Goal: Task Accomplishment & Management: Use online tool/utility

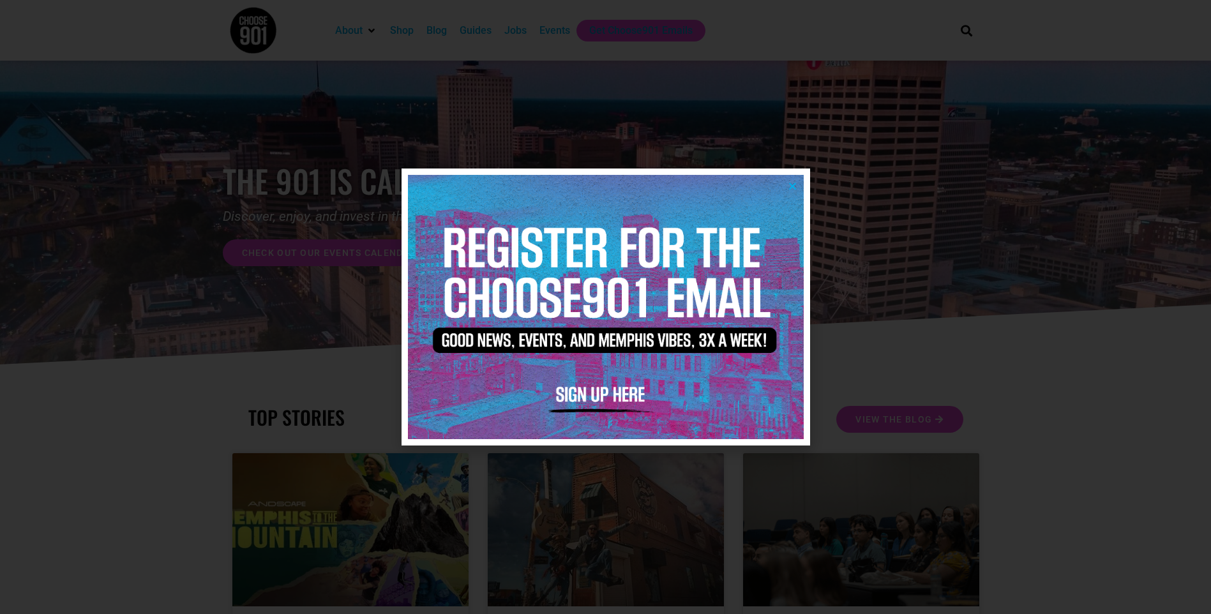
click at [797, 178] on img at bounding box center [606, 307] width 396 height 264
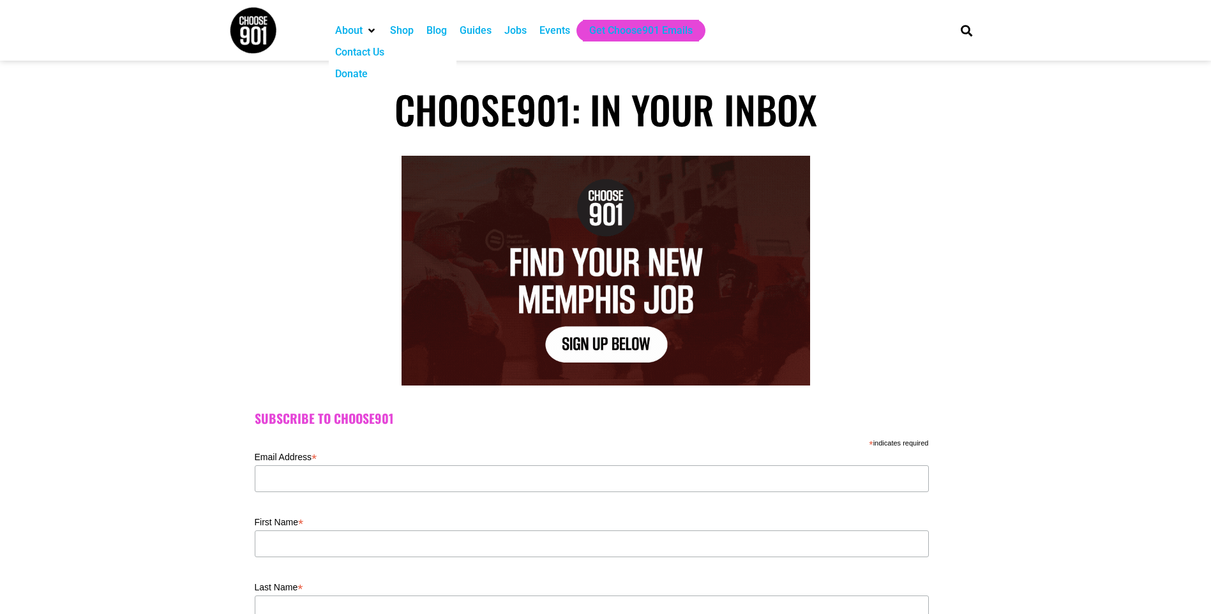
click at [260, 27] on img at bounding box center [253, 30] width 48 height 48
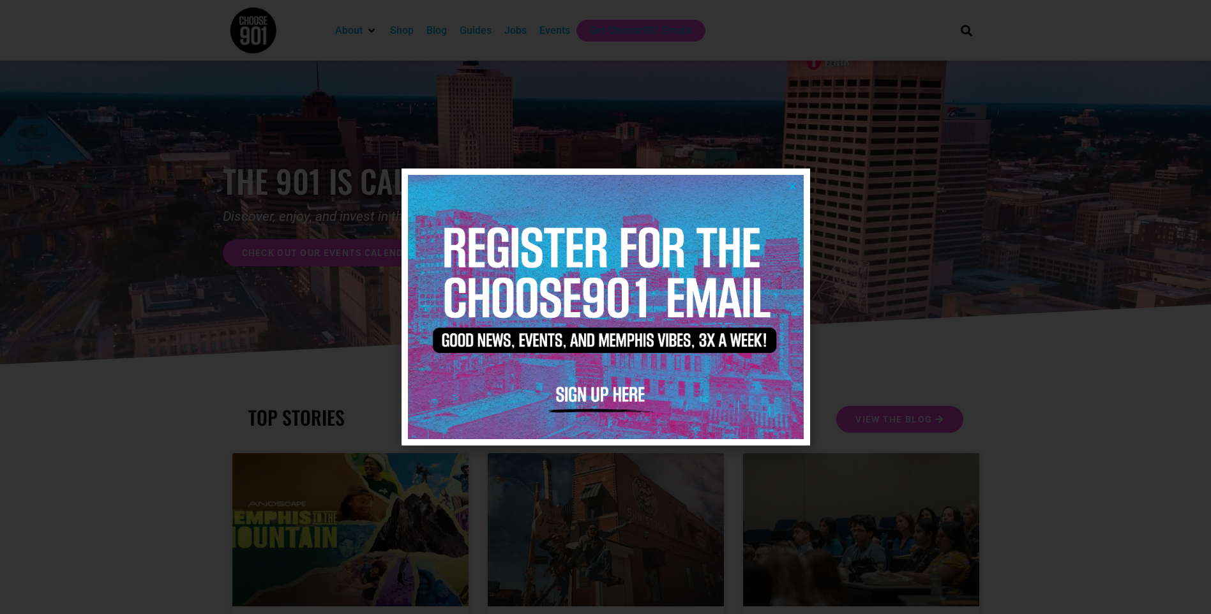
click at [792, 181] on icon "Close" at bounding box center [793, 186] width 10 height 10
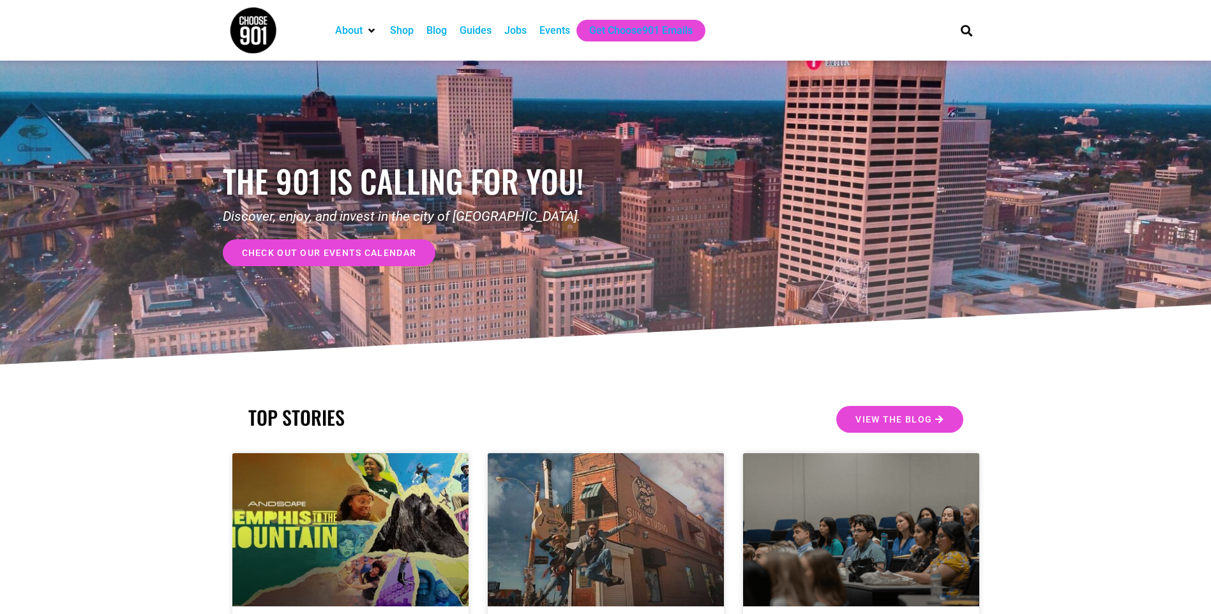
click at [510, 25] on div "Jobs" at bounding box center [515, 30] width 22 height 15
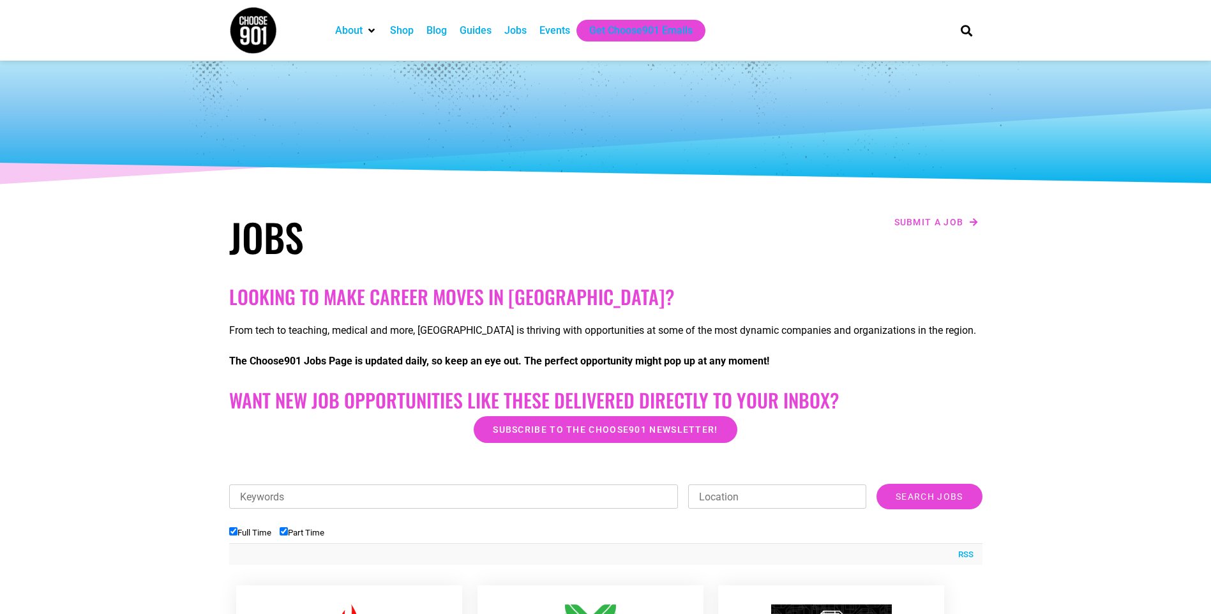
click at [229, 538] on label "Full Time" at bounding box center [250, 533] width 42 height 10
click at [229, 536] on input "Full Time" at bounding box center [233, 531] width 8 height 8
checkbox input "false"
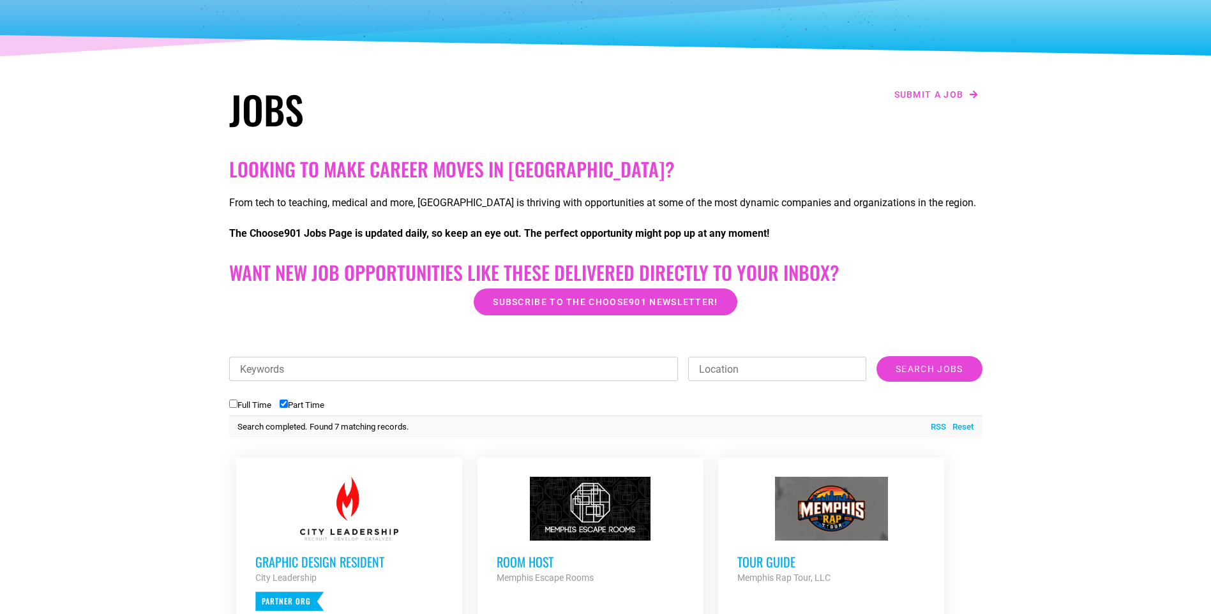
scroll to position [447, 0]
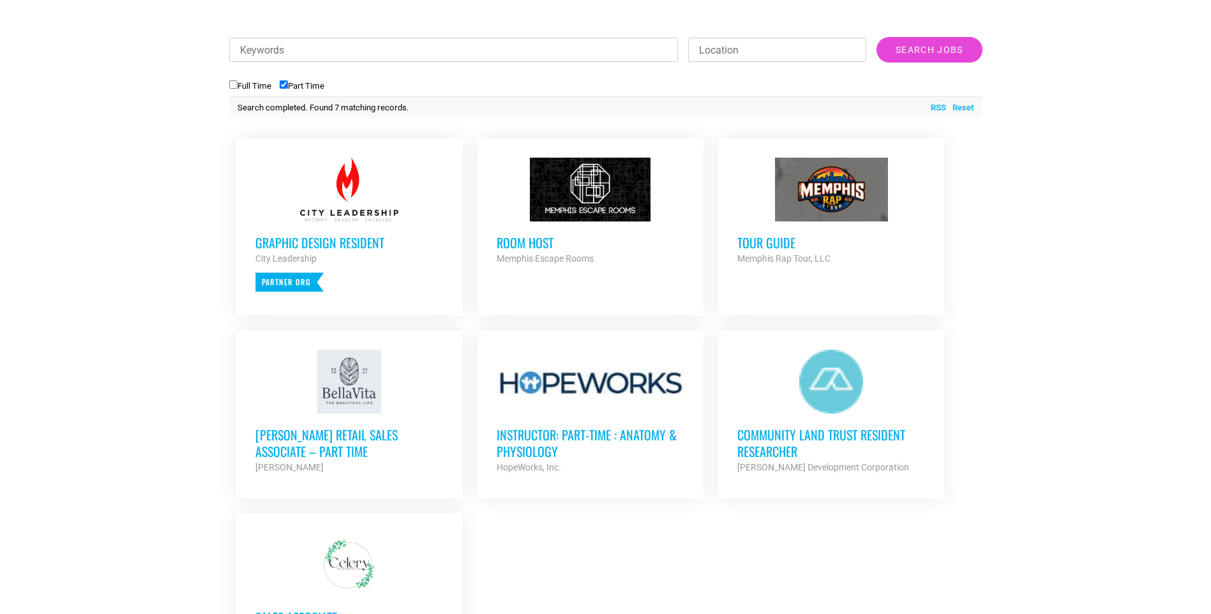
click at [596, 190] on div at bounding box center [591, 190] width 188 height 64
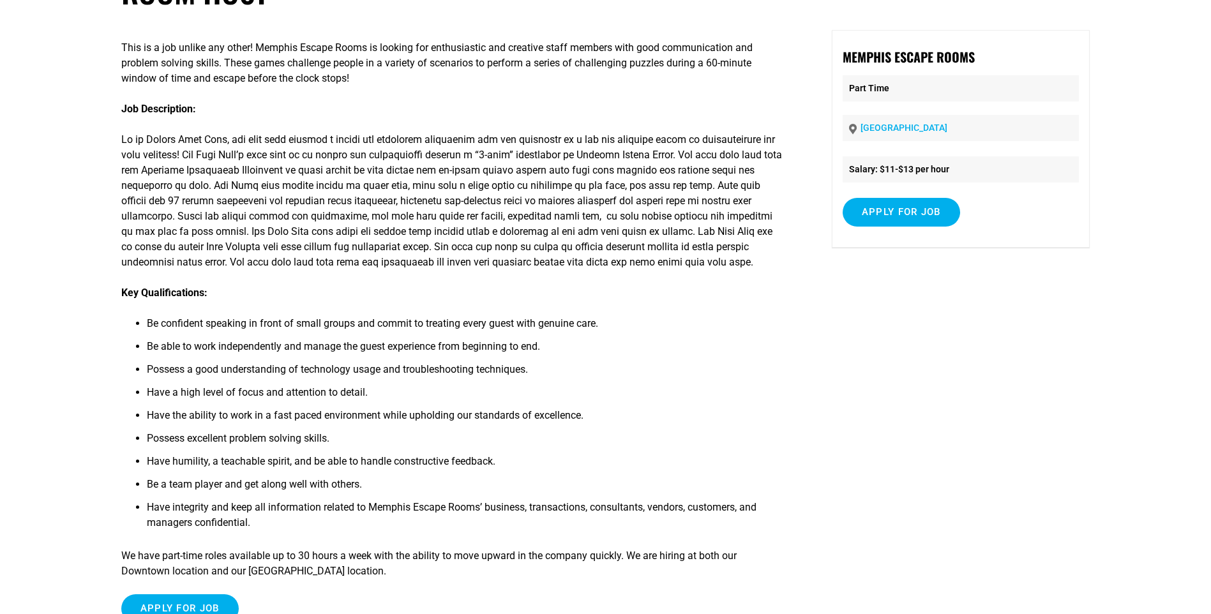
scroll to position [128, 0]
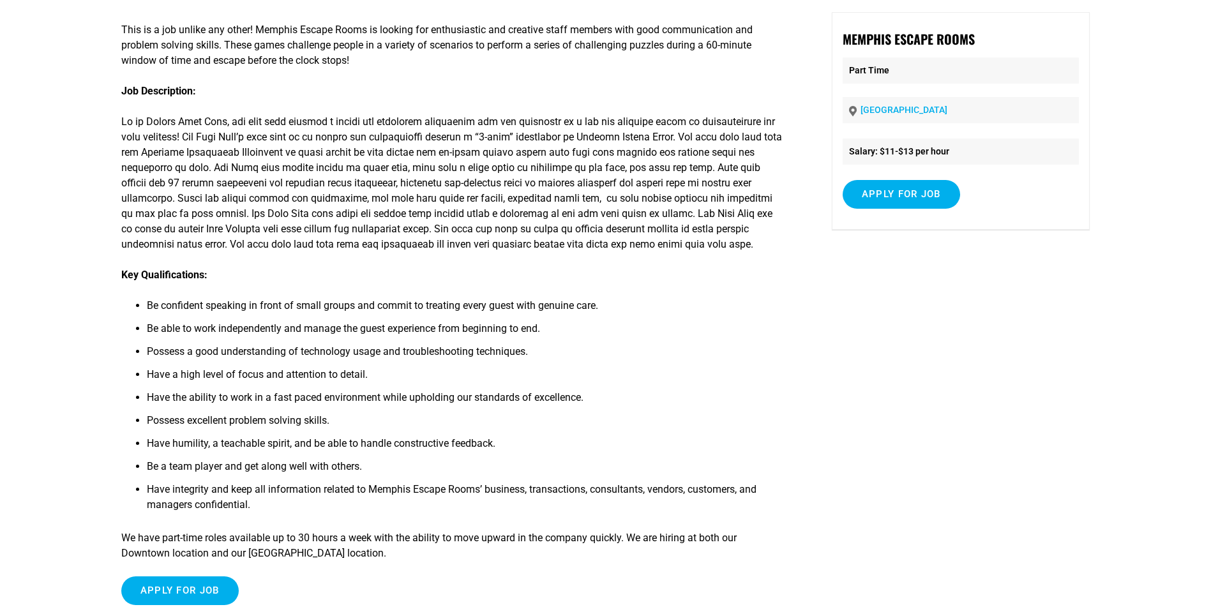
click at [840, 440] on div "This is a job unlike any other! Memphis Escape Rooms is looking for enthusiasti…" at bounding box center [605, 321] width 969 height 619
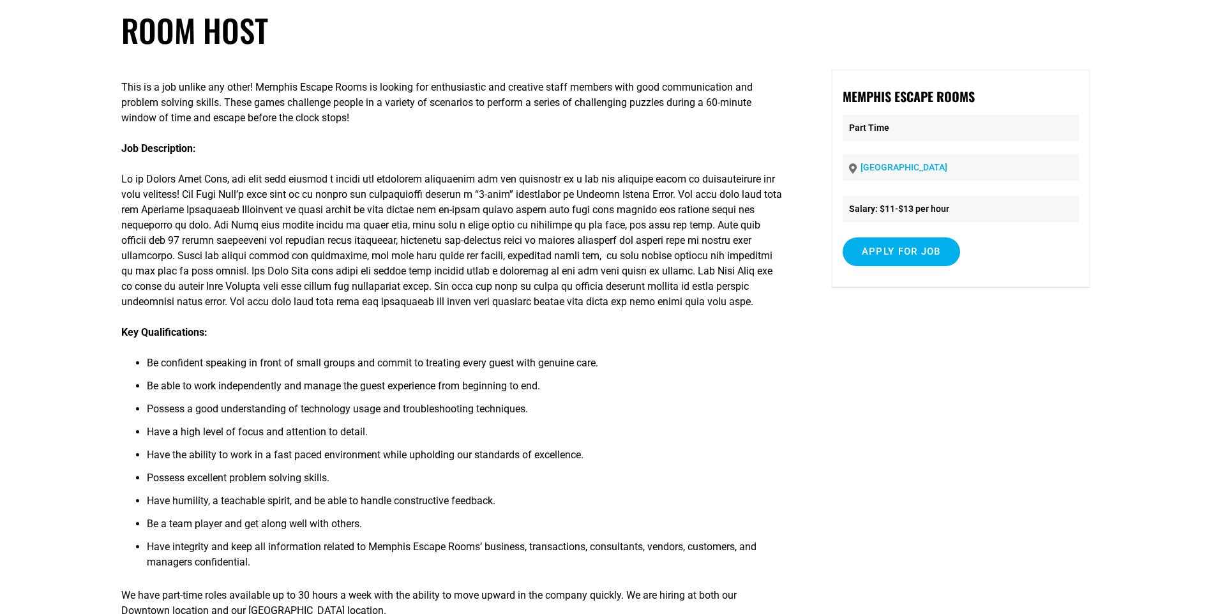
scroll to position [0, 0]
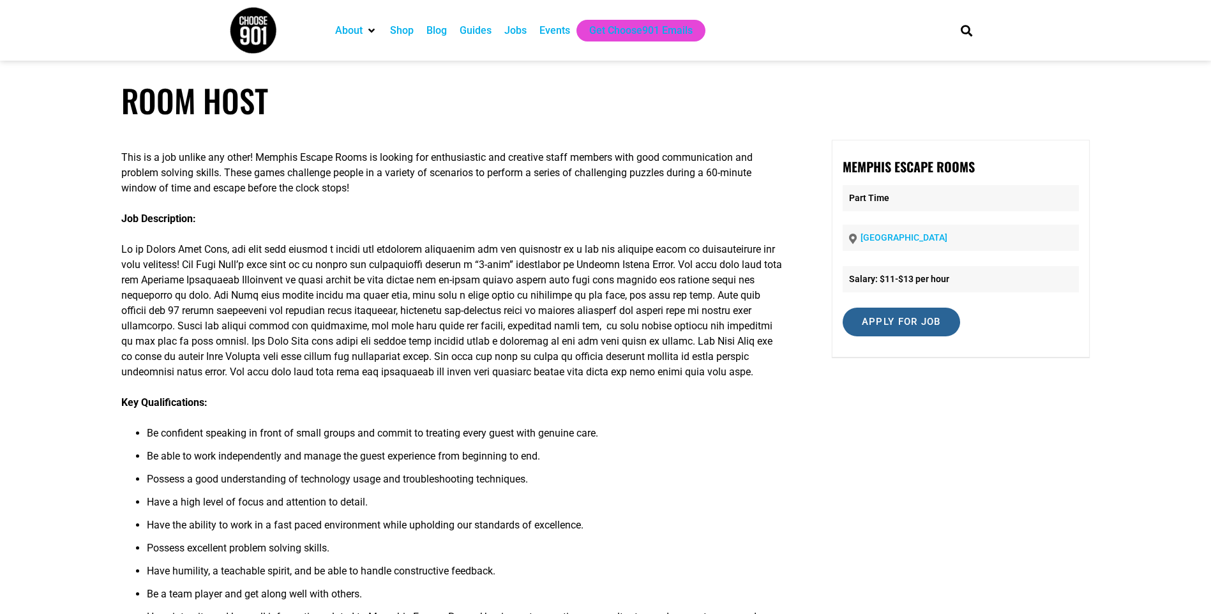
click at [891, 326] on input "Apply for job" at bounding box center [901, 322] width 117 height 29
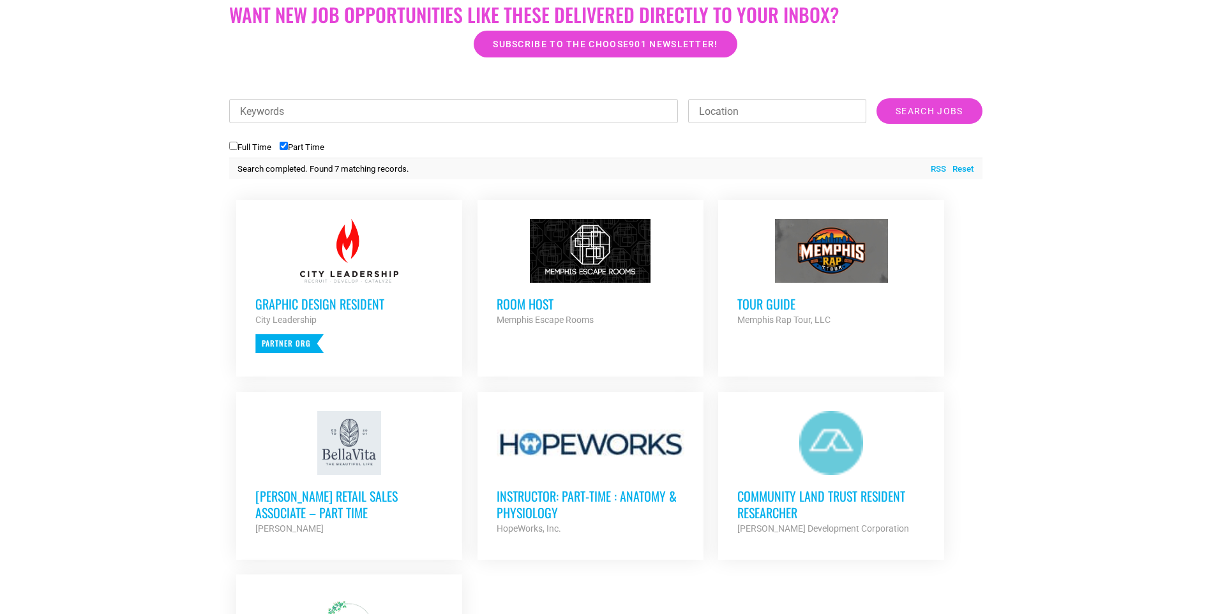
scroll to position [383, 0]
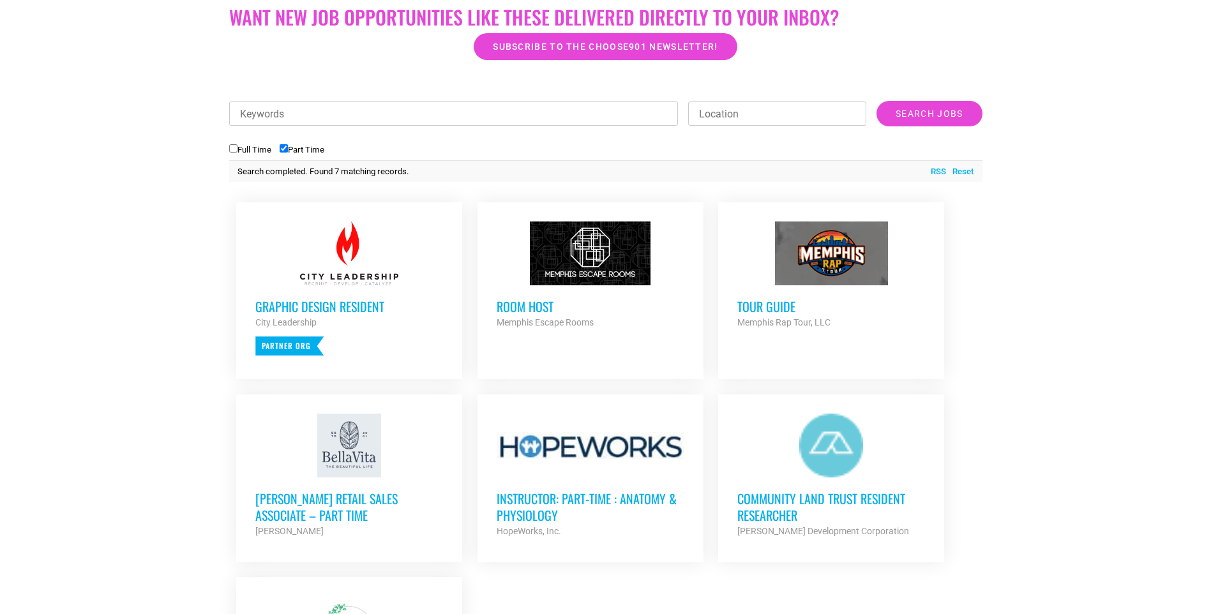
click at [769, 299] on h3 "Tour Guide" at bounding box center [831, 306] width 188 height 17
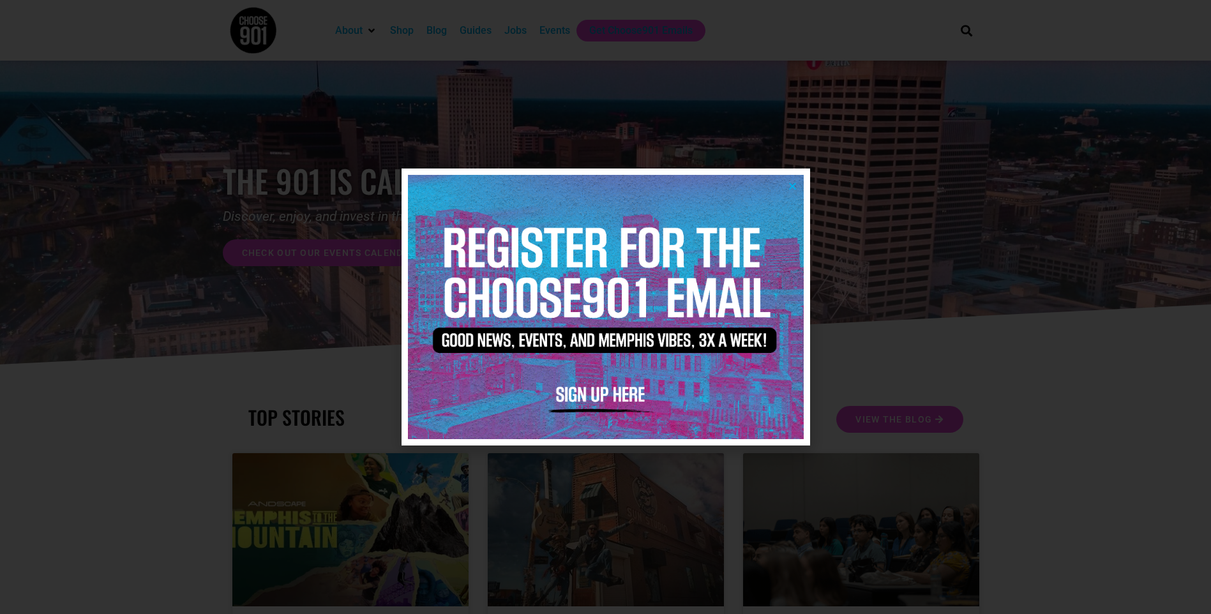
drag, startPoint x: 792, startPoint y: 185, endPoint x: 792, endPoint y: 178, distance: 7.0
click at [792, 185] on icon "Close" at bounding box center [793, 186] width 10 height 10
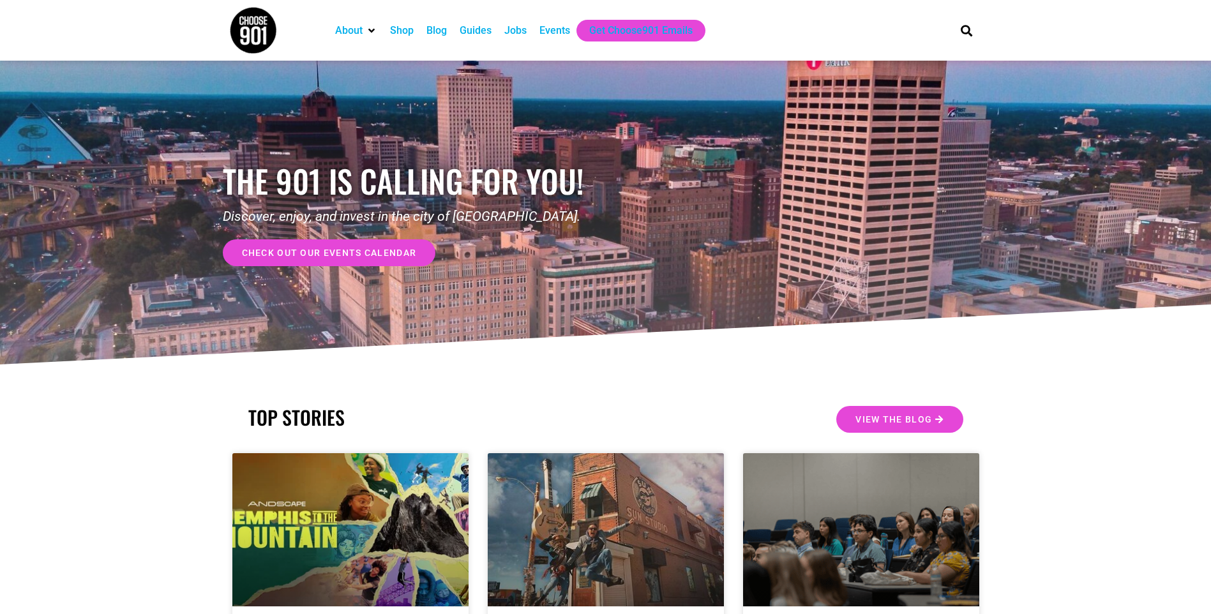
click at [526, 27] on div "Jobs" at bounding box center [515, 30] width 22 height 15
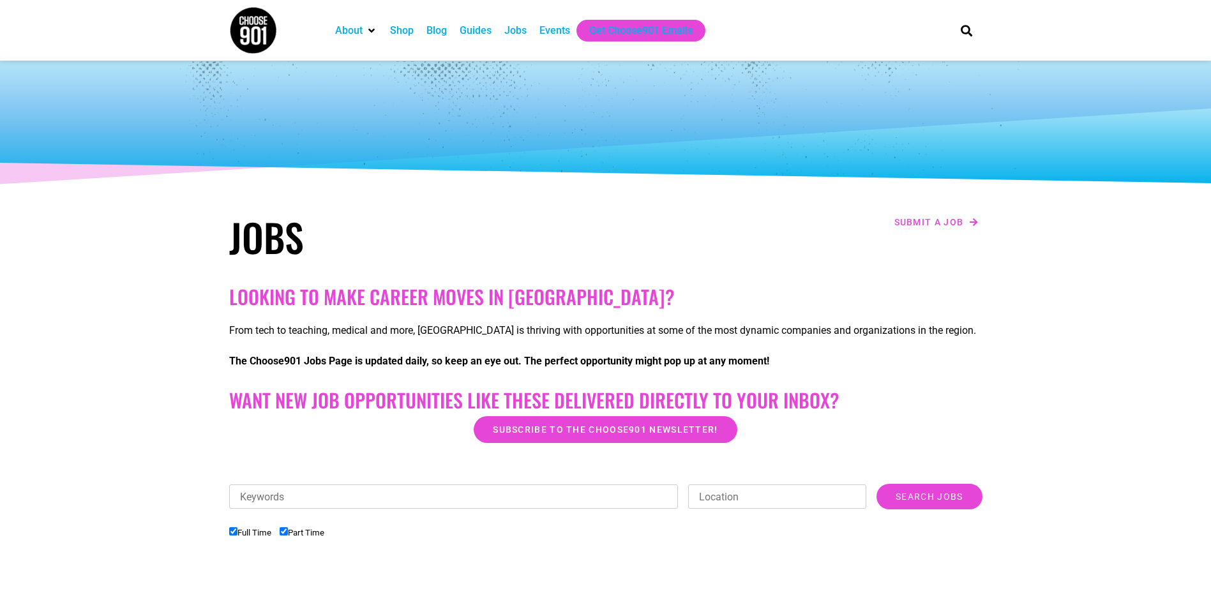
click at [279, 532] on li "Full Time" at bounding box center [254, 532] width 50 height 21
click at [286, 534] on input "Part Time" at bounding box center [284, 531] width 8 height 8
checkbox input "false"
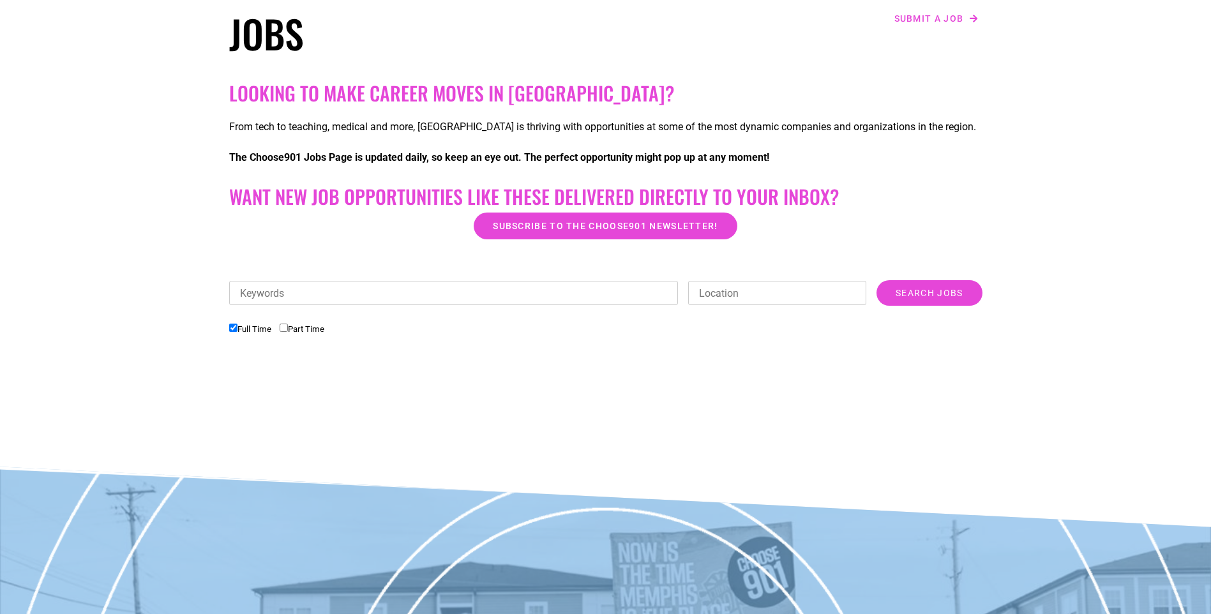
scroll to position [255, 0]
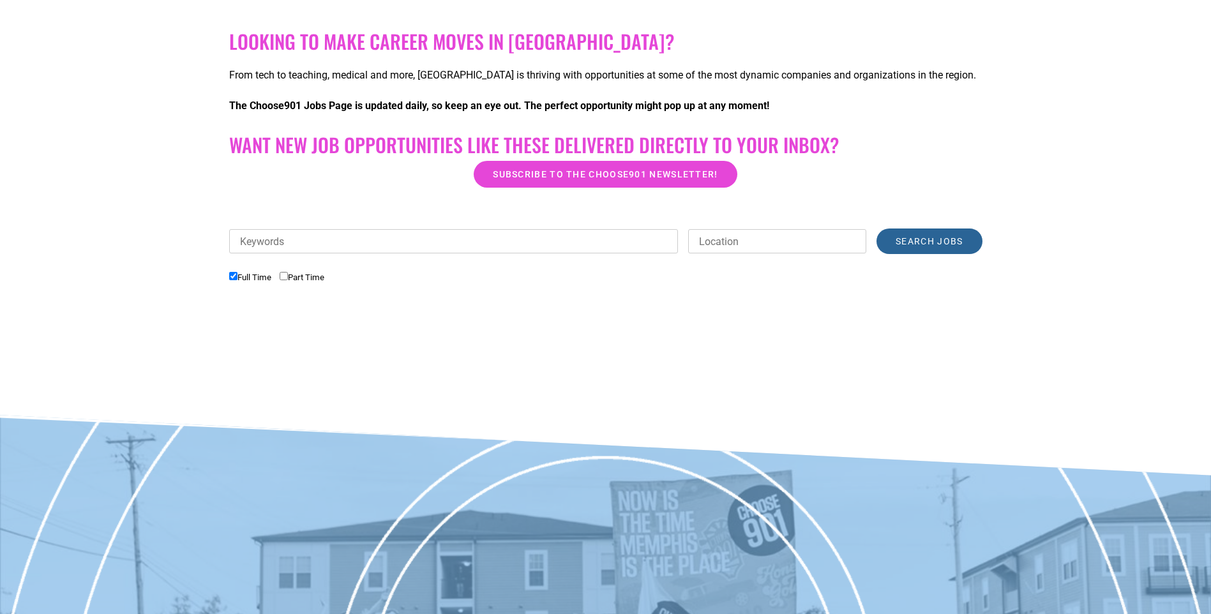
click at [895, 248] on input "Search Jobs" at bounding box center [929, 242] width 105 height 26
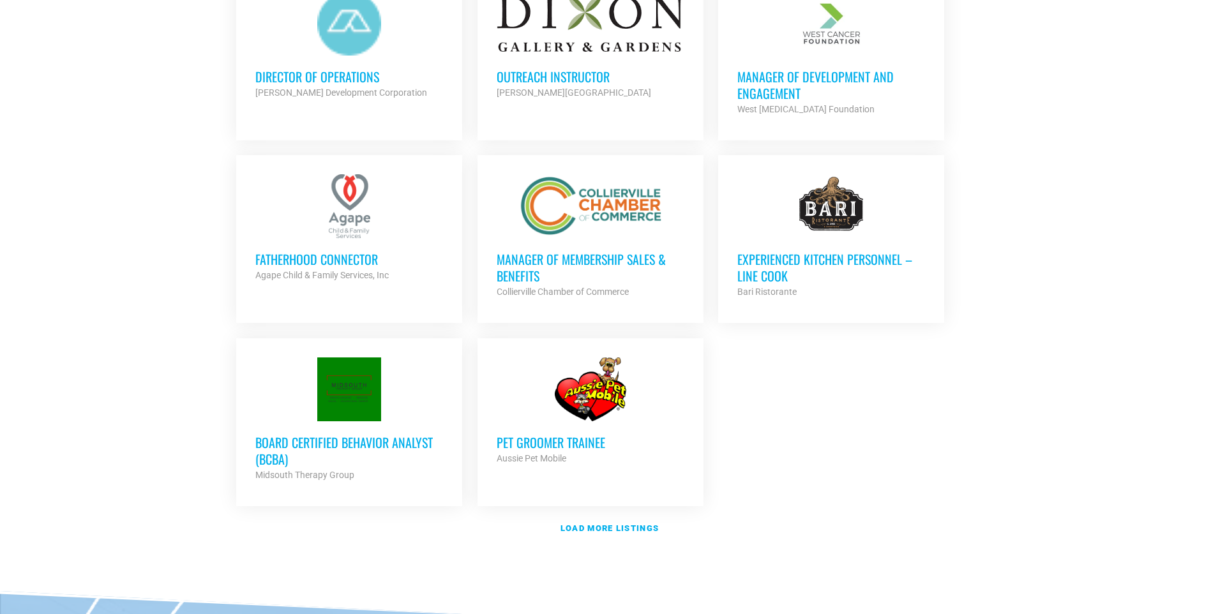
scroll to position [1404, 0]
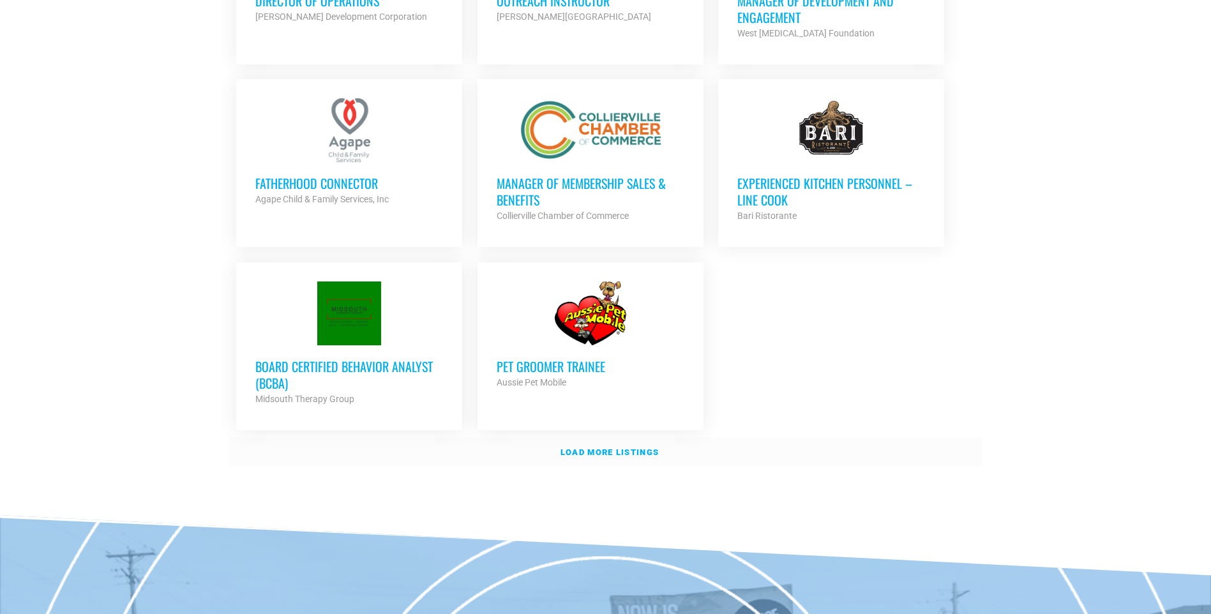
click at [614, 448] on strong "Load more listings" at bounding box center [610, 453] width 98 height 10
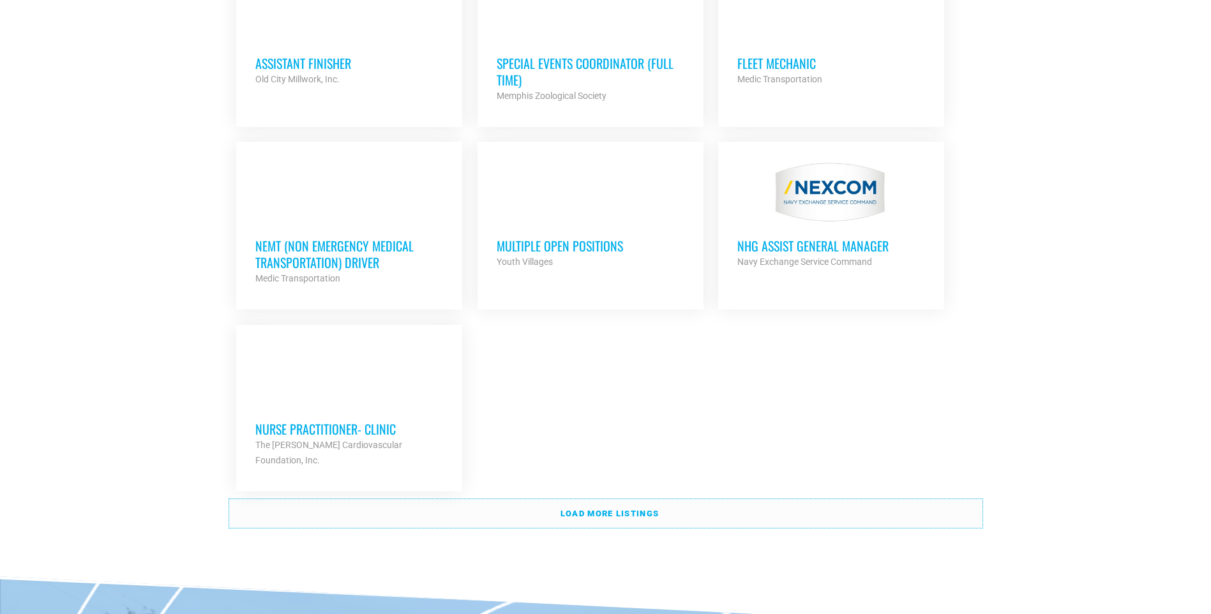
scroll to position [2681, 0]
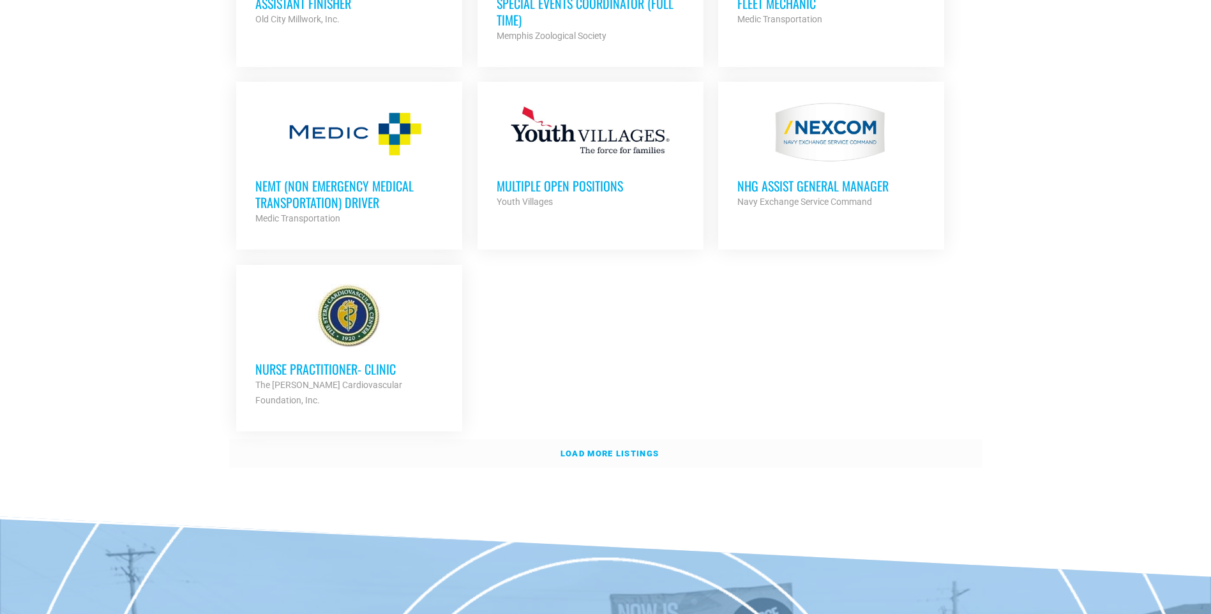
click at [594, 439] on link "Load more listings" at bounding box center [605, 453] width 753 height 29
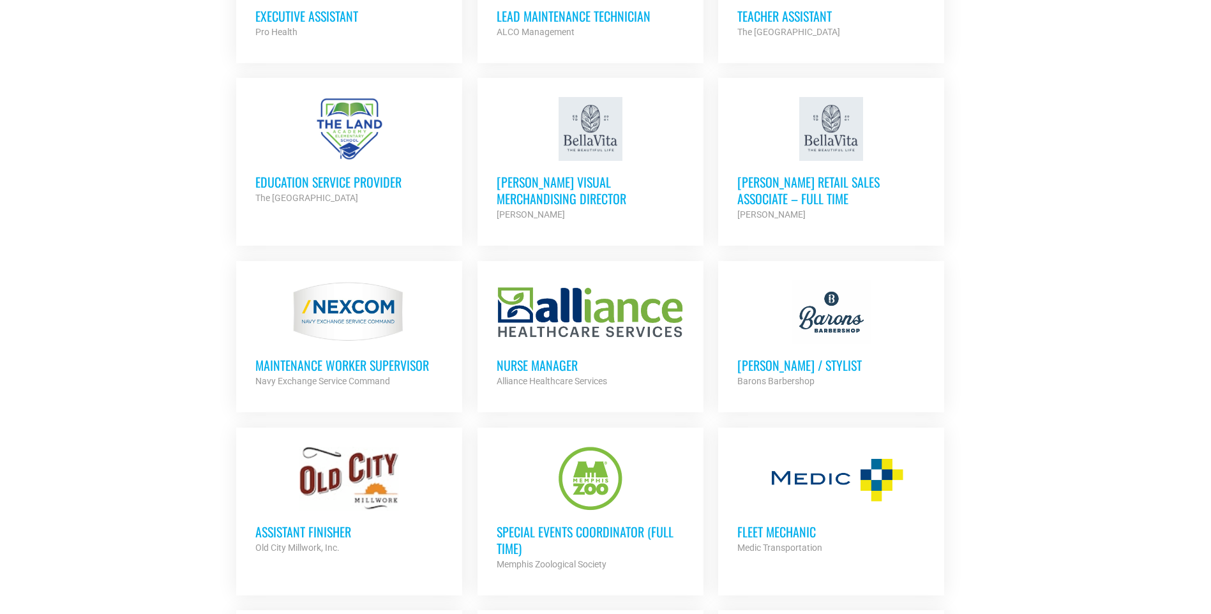
scroll to position [2107, 0]
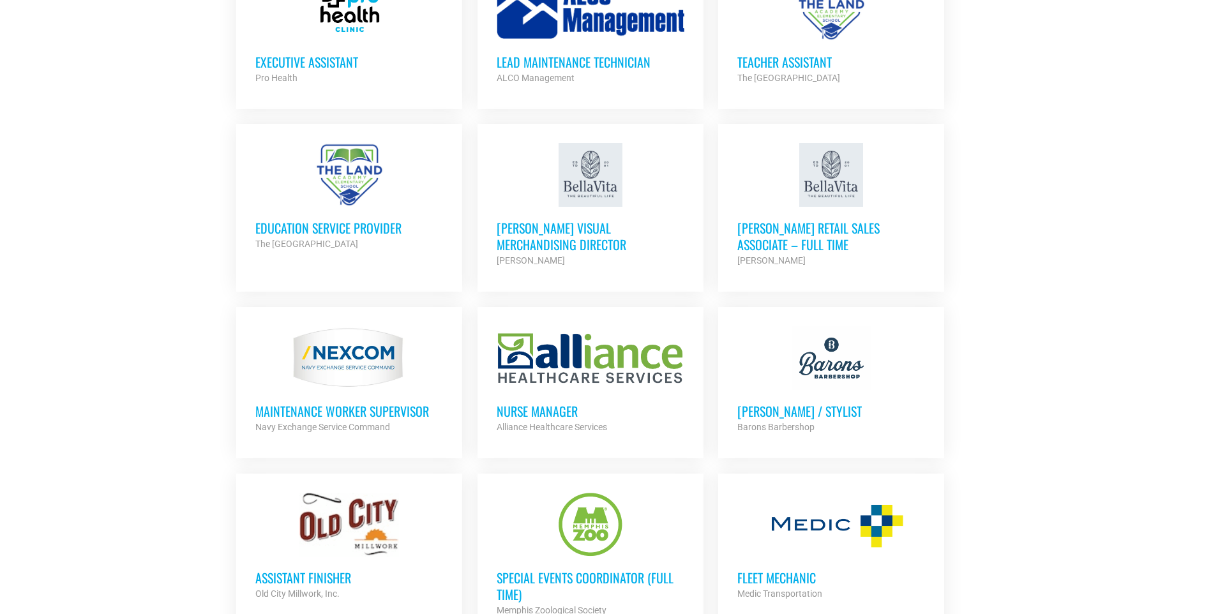
click at [314, 571] on h3 "Assistant Finisher" at bounding box center [349, 577] width 188 height 17
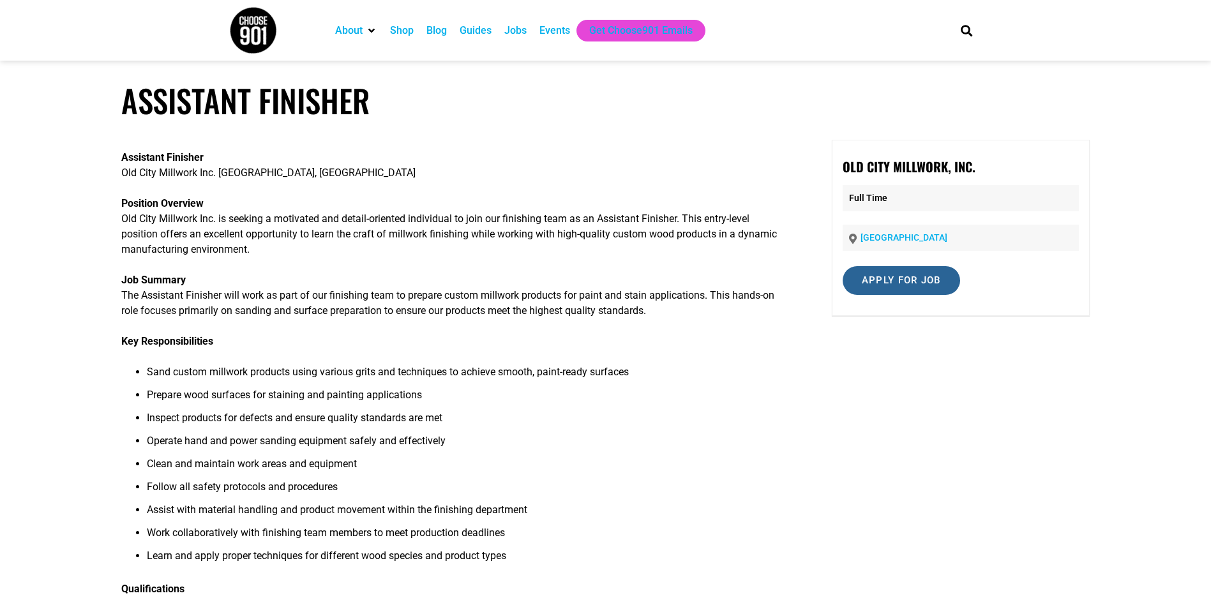
click at [892, 275] on input "Apply for job" at bounding box center [901, 280] width 117 height 29
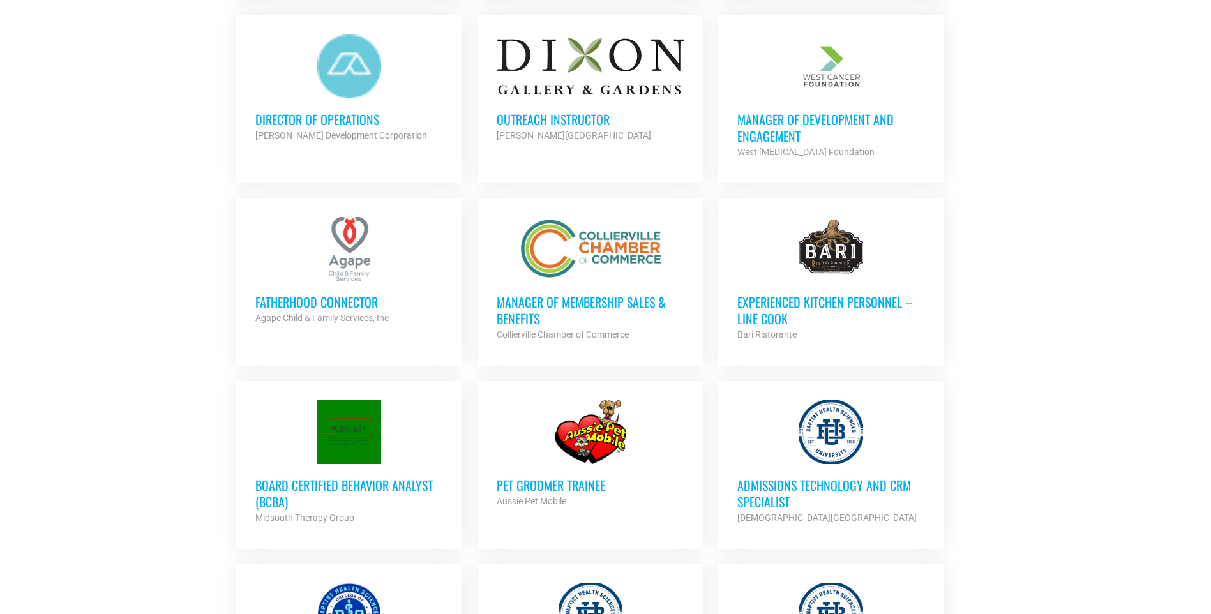
scroll to position [1213, 0]
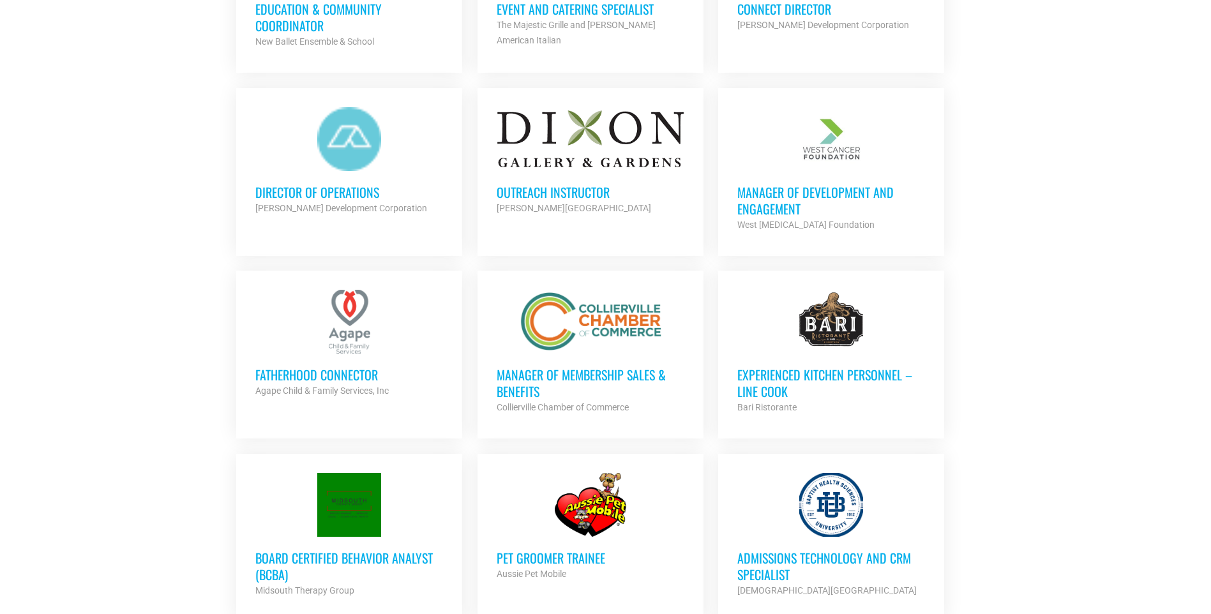
click at [767, 366] on h3 "Experienced Kitchen Personnel – Line Cook" at bounding box center [831, 382] width 188 height 33
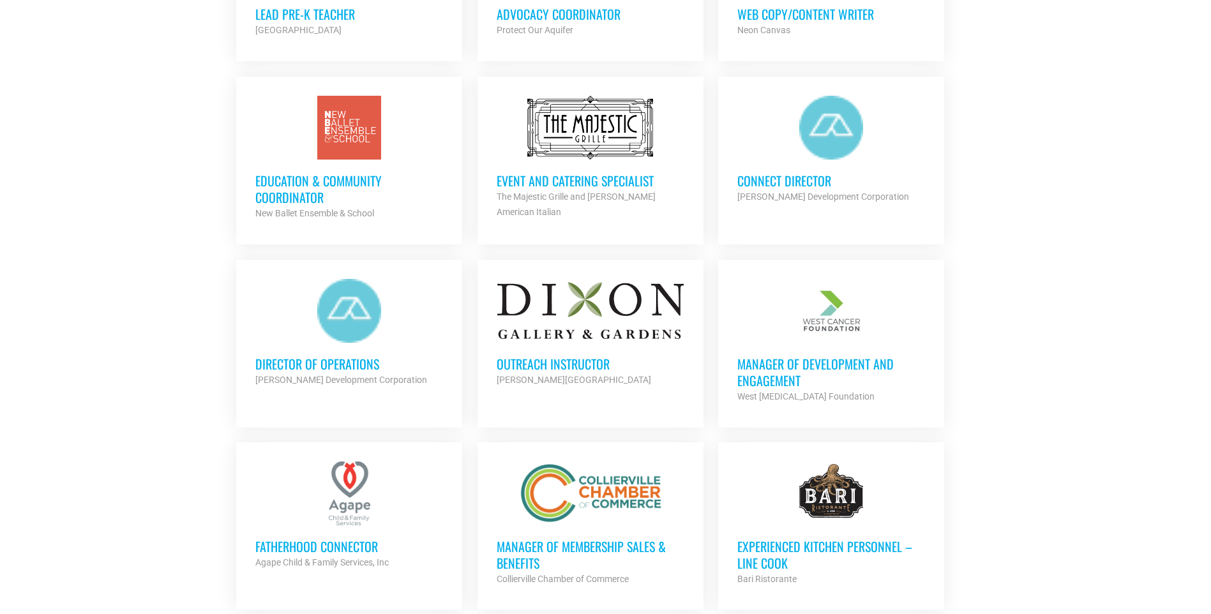
scroll to position [1023, 0]
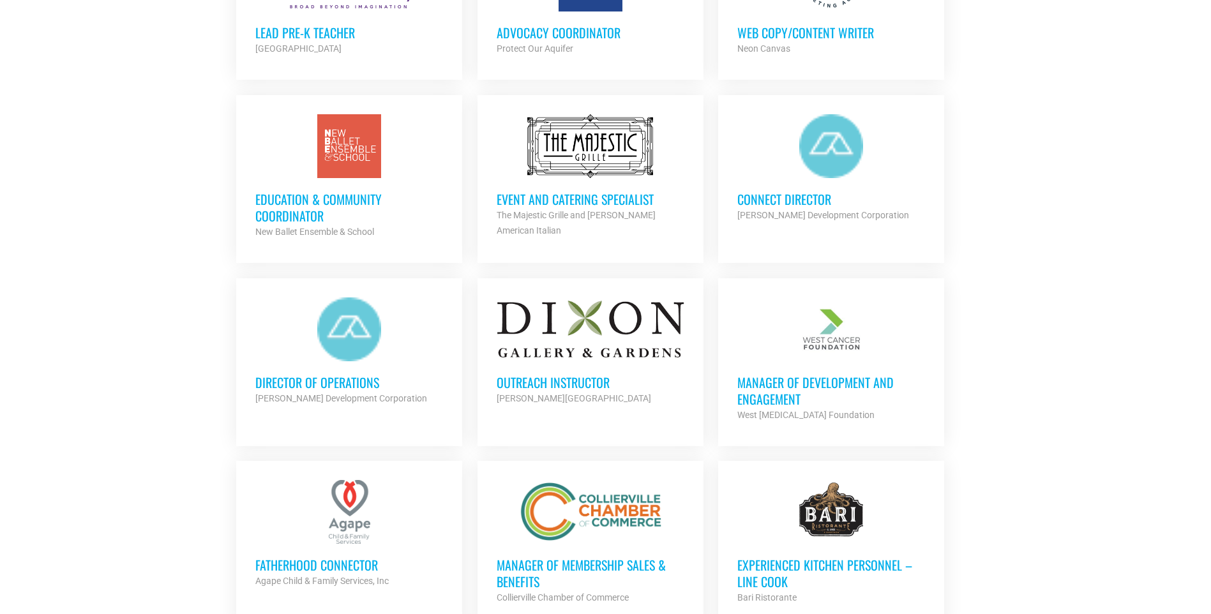
click at [545, 193] on h3 "Event and Catering Specialist" at bounding box center [591, 199] width 188 height 17
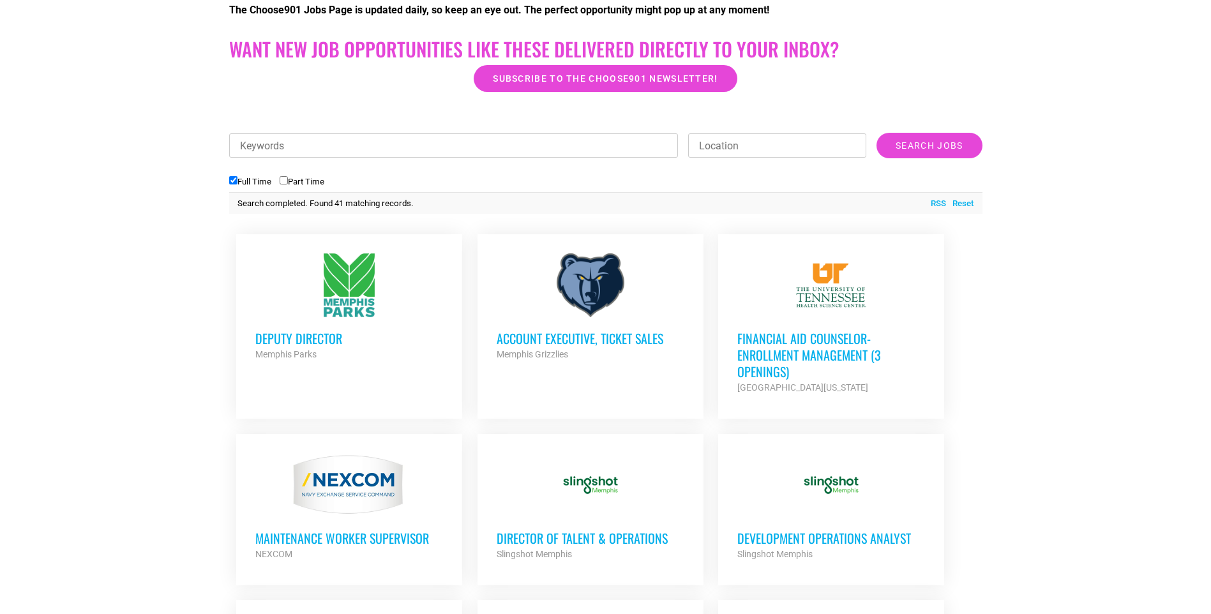
scroll to position [320, 0]
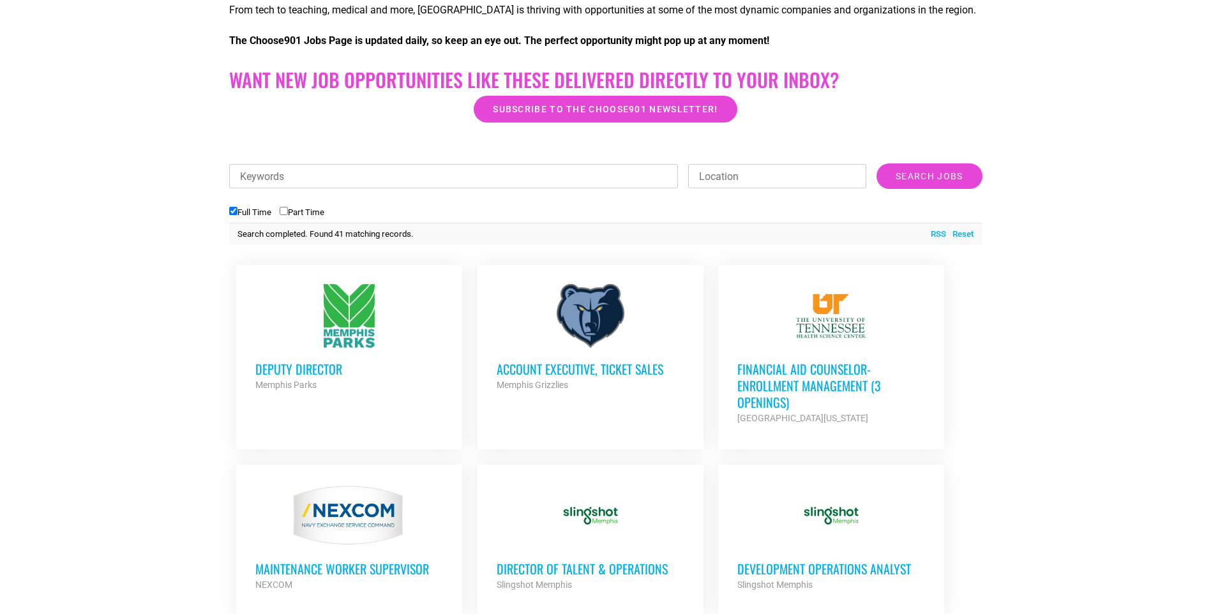
click at [564, 372] on h3 "Account Executive, Ticket Sales" at bounding box center [591, 369] width 188 height 17
